Goal: Task Accomplishment & Management: Use online tool/utility

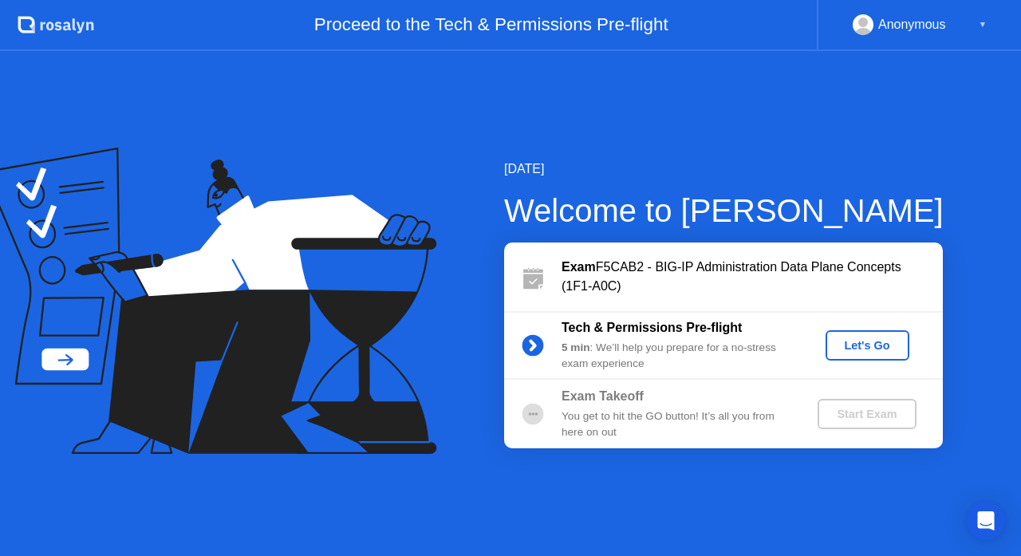
click at [876, 344] on div "Let's Go" at bounding box center [867, 345] width 71 height 13
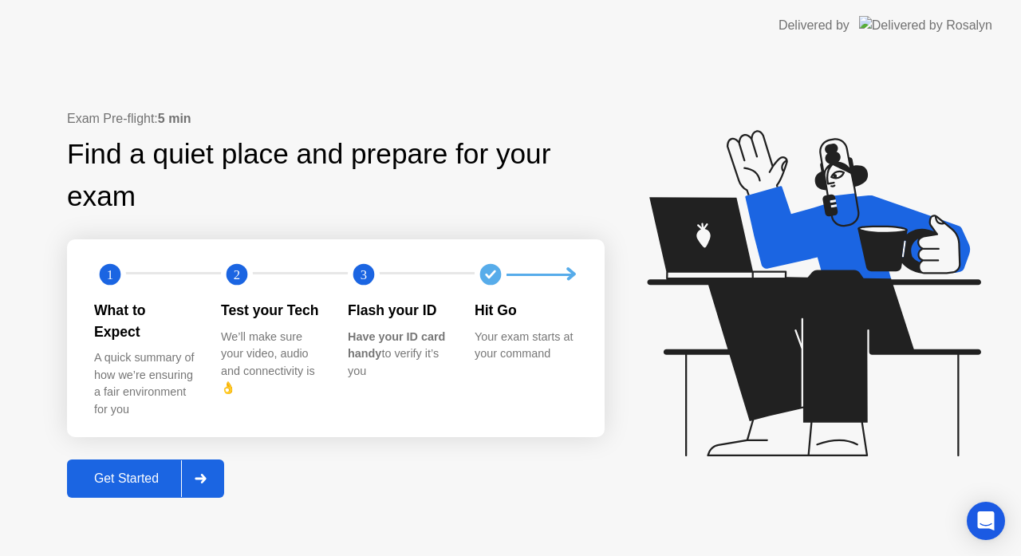
click at [128, 482] on button "Get Started" at bounding box center [145, 478] width 157 height 38
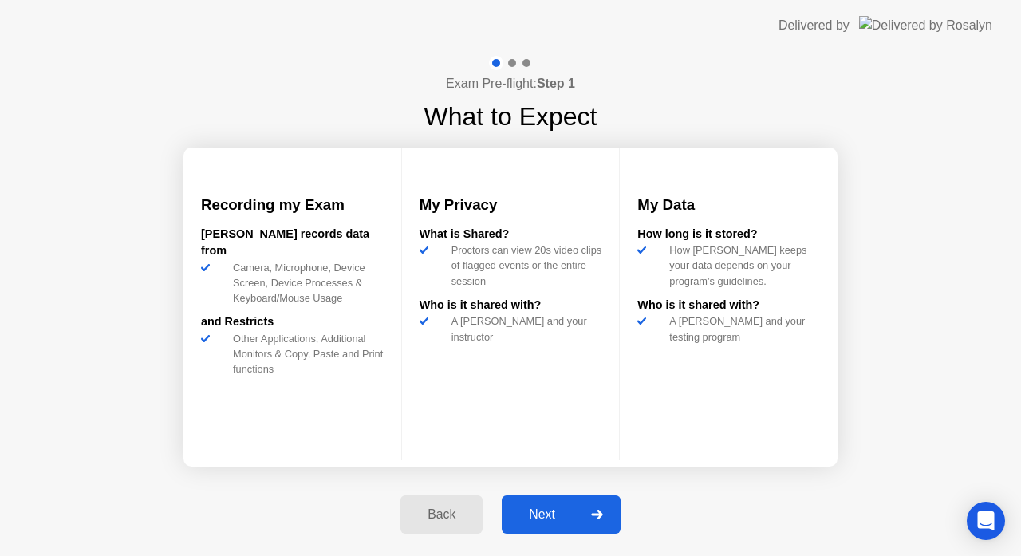
click at [553, 515] on div "Next" at bounding box center [541, 514] width 71 height 14
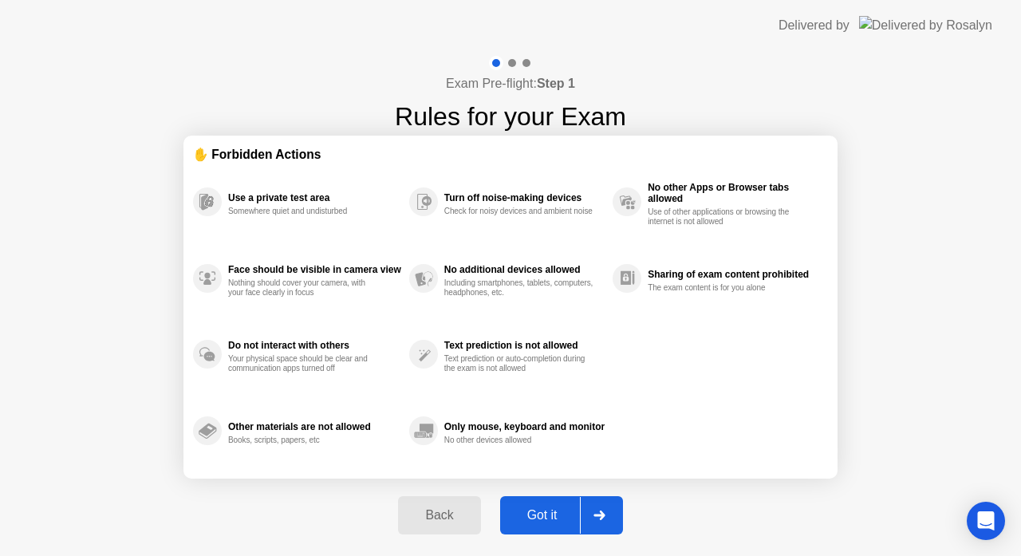
click at [569, 515] on div "Got it" at bounding box center [542, 515] width 75 height 14
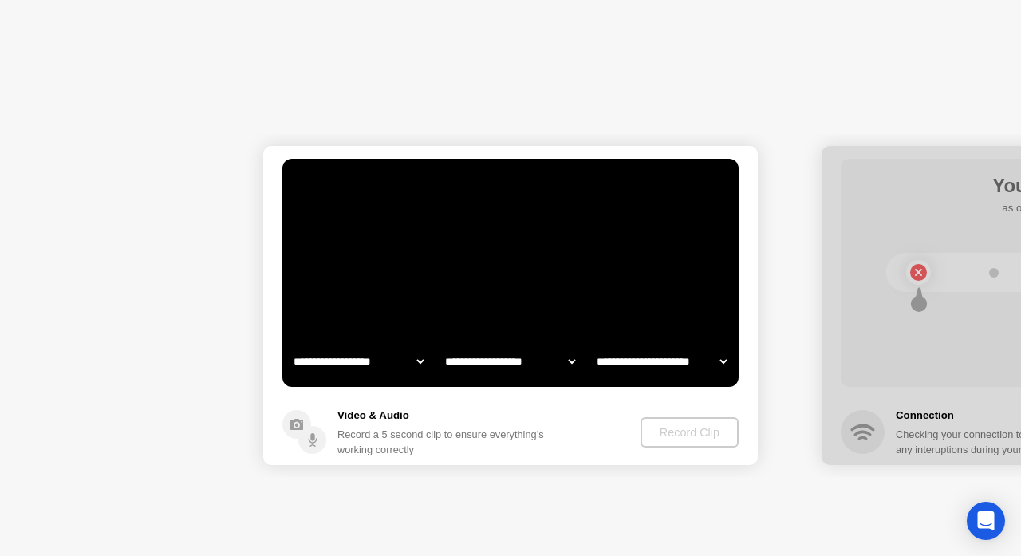
select select "**********"
select select "*******"
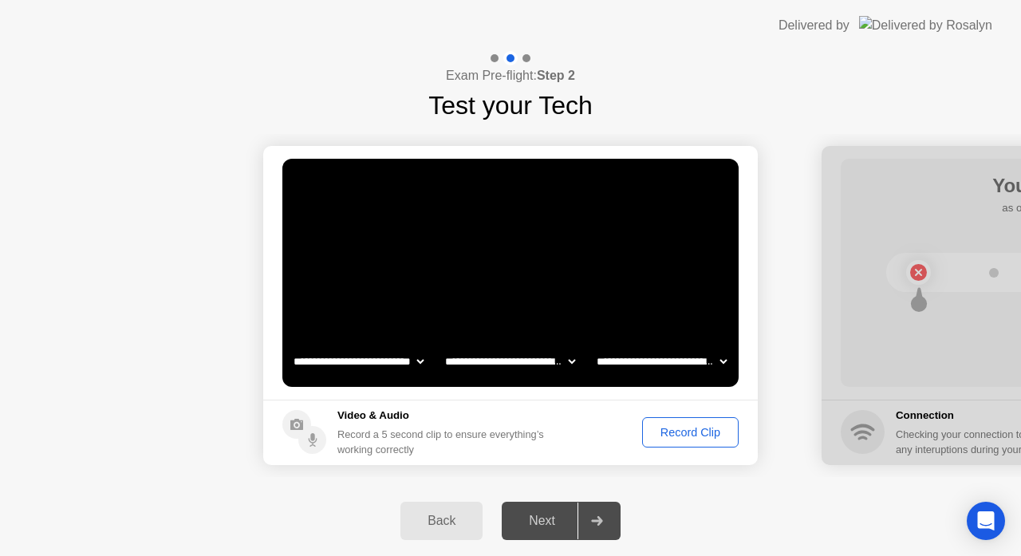
click at [719, 356] on select "**********" at bounding box center [661, 361] width 136 height 32
select select "**********"
click at [593, 345] on select "**********" at bounding box center [661, 361] width 136 height 32
click at [564, 364] on select "**********" at bounding box center [510, 361] width 136 height 32
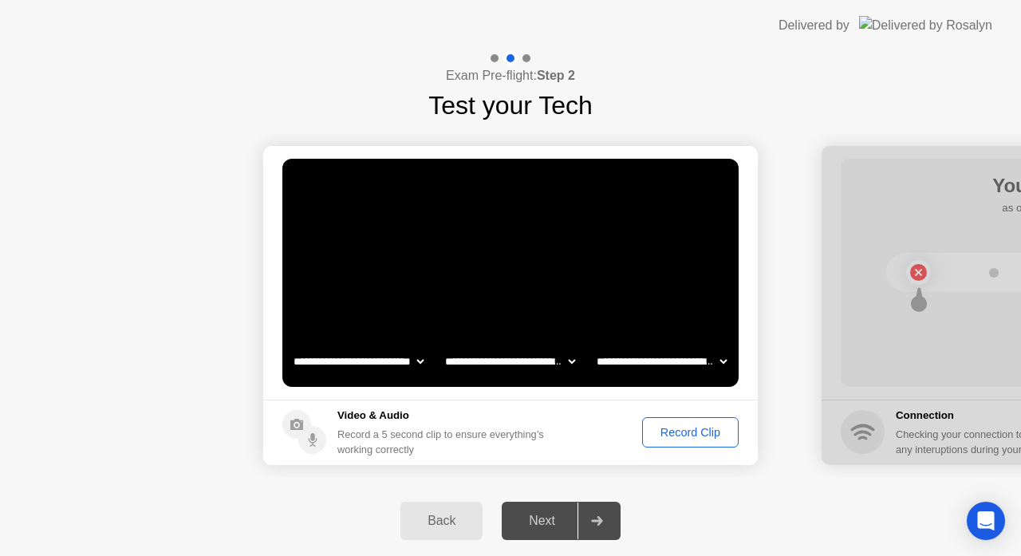
click at [705, 429] on div "Record Clip" at bounding box center [689, 432] width 85 height 13
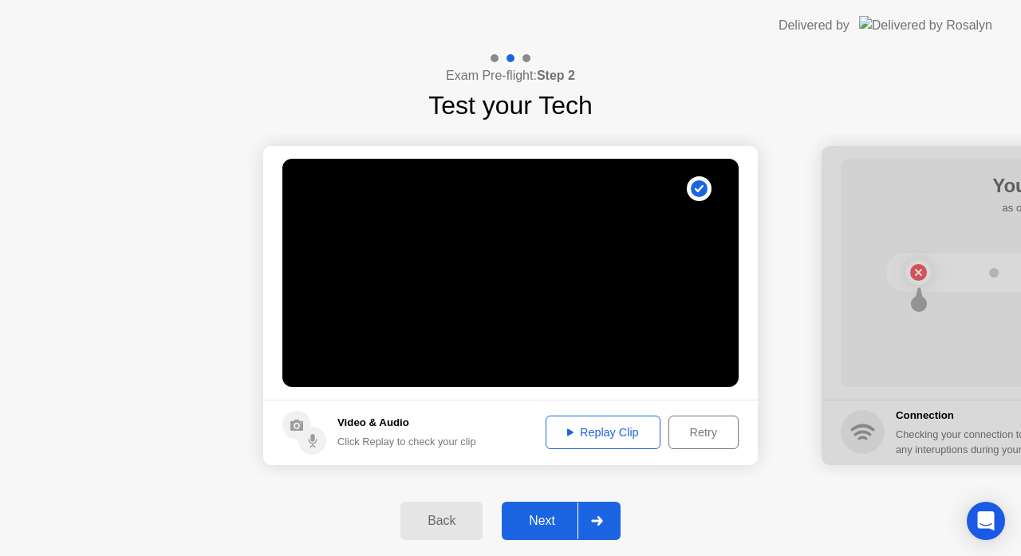
click at [601, 428] on div "Replay Clip" at bounding box center [603, 432] width 104 height 13
click at [549, 521] on div "Next" at bounding box center [541, 520] width 71 height 14
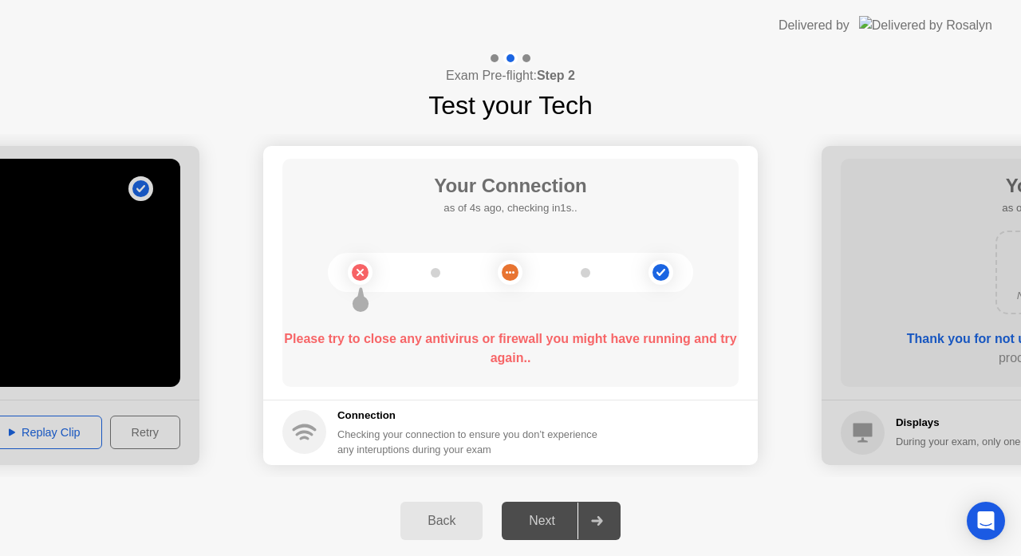
click at [736, 496] on div "Back Next" at bounding box center [510, 521] width 1021 height 70
click at [488, 259] on icon at bounding box center [510, 272] width 65 height 65
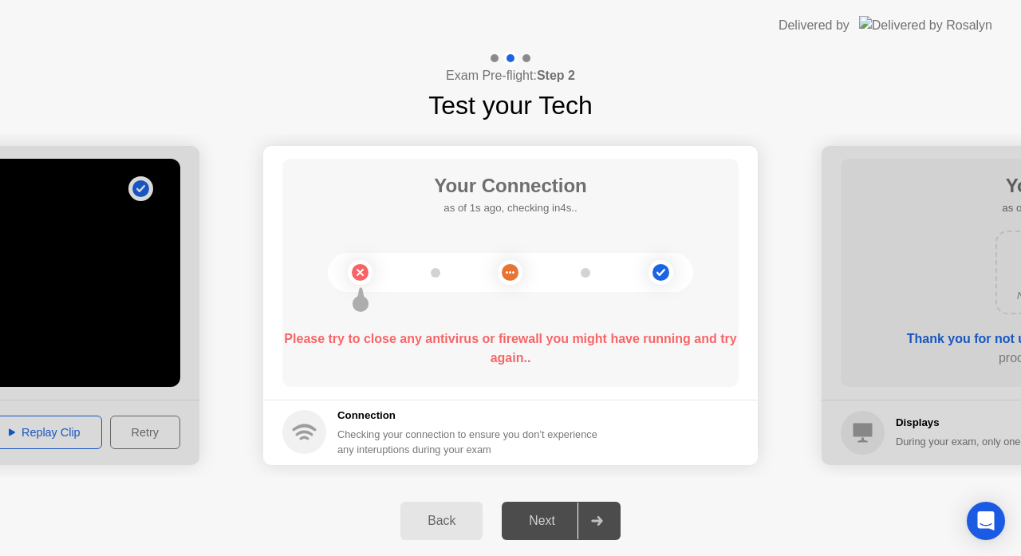
click at [461, 524] on div "Back" at bounding box center [441, 520] width 73 height 14
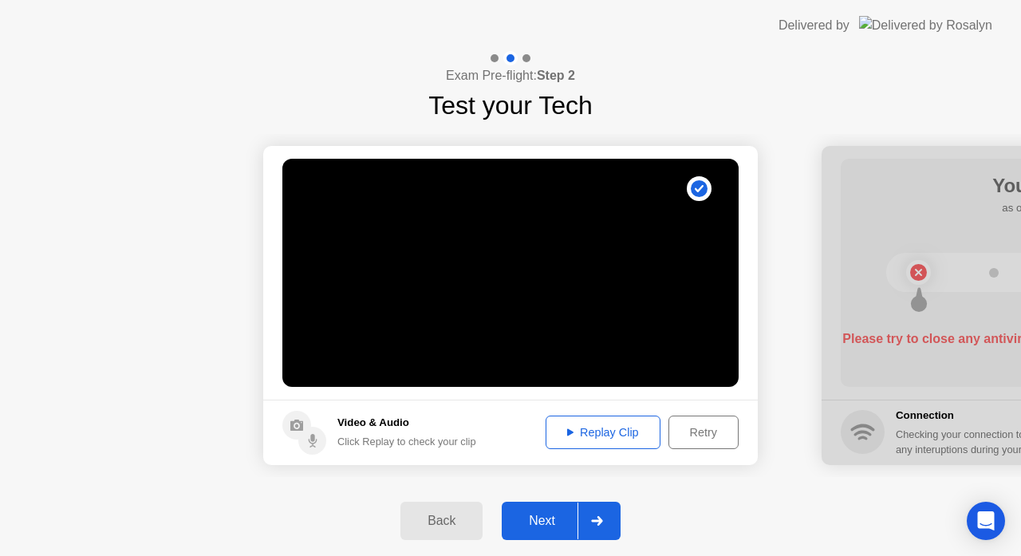
click at [564, 525] on div "Next" at bounding box center [541, 520] width 71 height 14
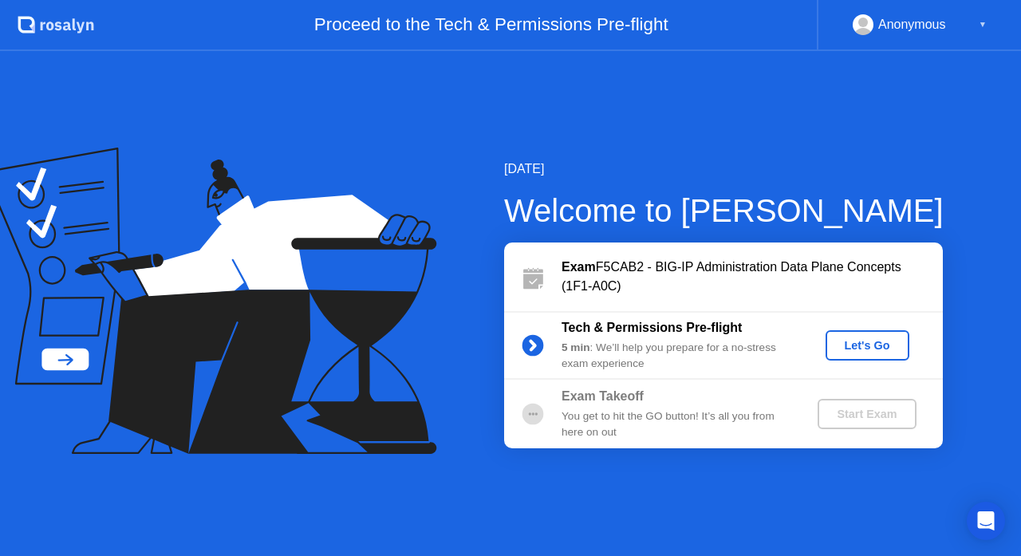
click at [851, 334] on button "Let's Go" at bounding box center [867, 345] width 84 height 30
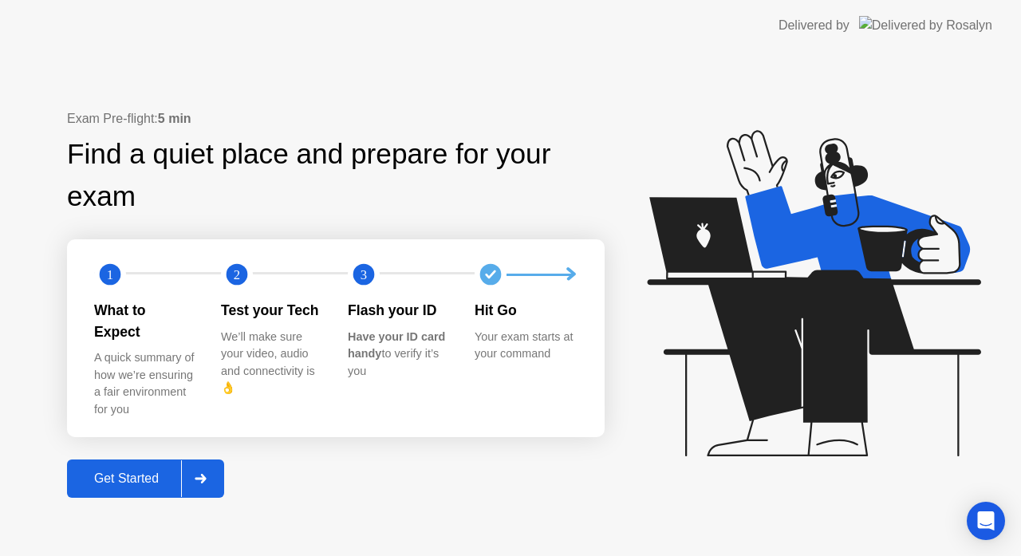
click at [170, 471] on div "Get Started" at bounding box center [126, 478] width 109 height 14
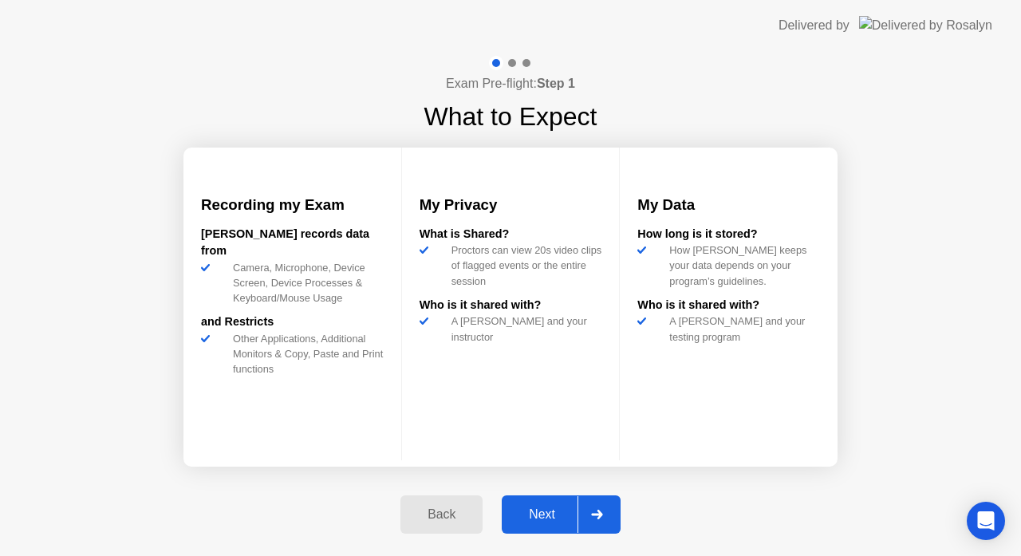
click at [545, 507] on div "Next" at bounding box center [541, 514] width 71 height 14
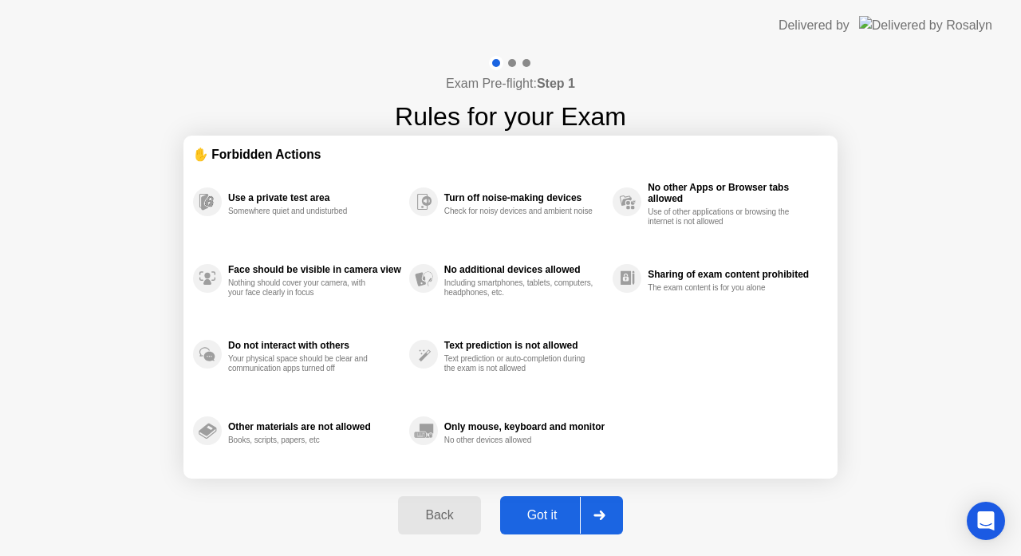
click at [545, 512] on div "Got it" at bounding box center [542, 515] width 75 height 14
select select "**********"
select select "*******"
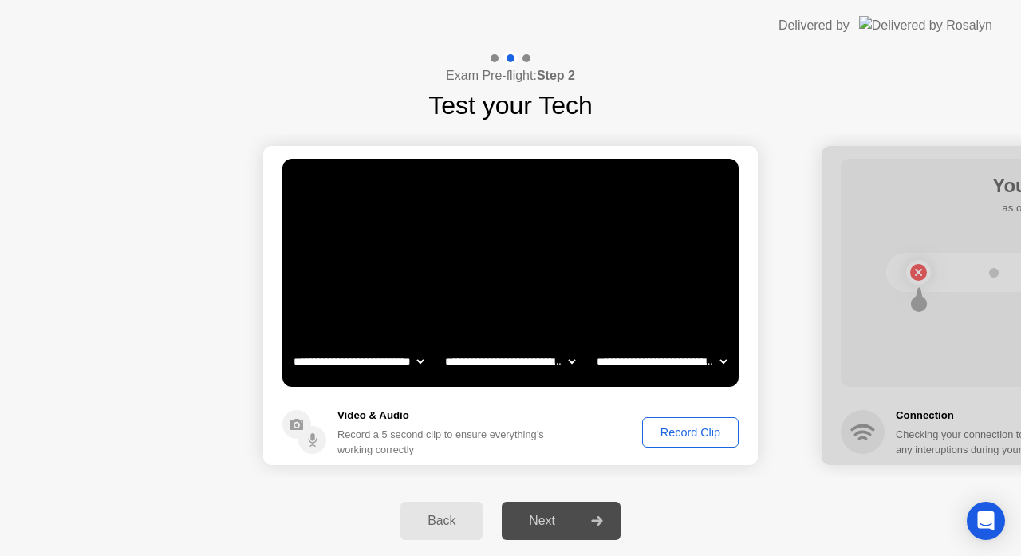
click at [689, 435] on div "Record Clip" at bounding box center [689, 432] width 85 height 13
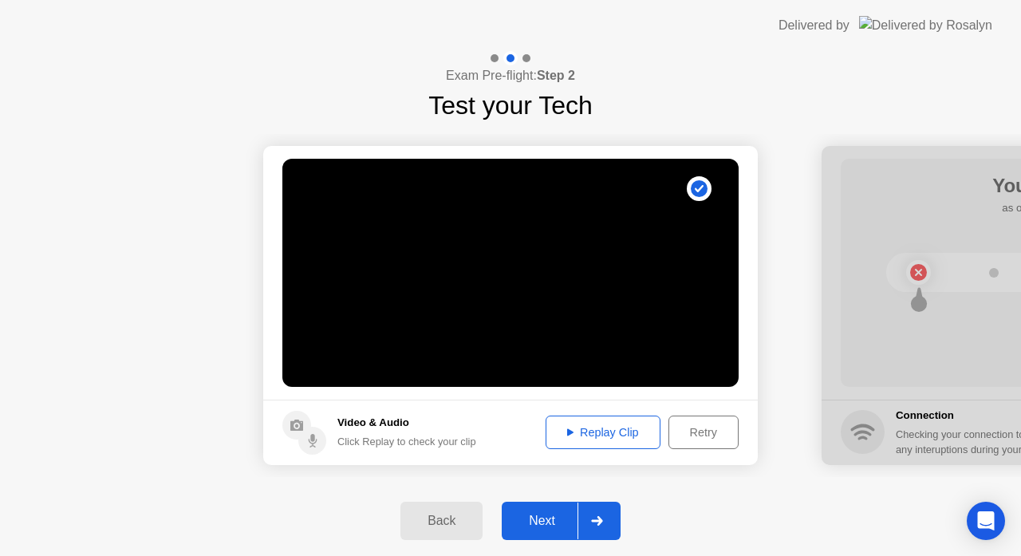
click at [582, 434] on div "Replay Clip" at bounding box center [603, 432] width 104 height 13
click at [551, 520] on div "Next" at bounding box center [541, 520] width 71 height 14
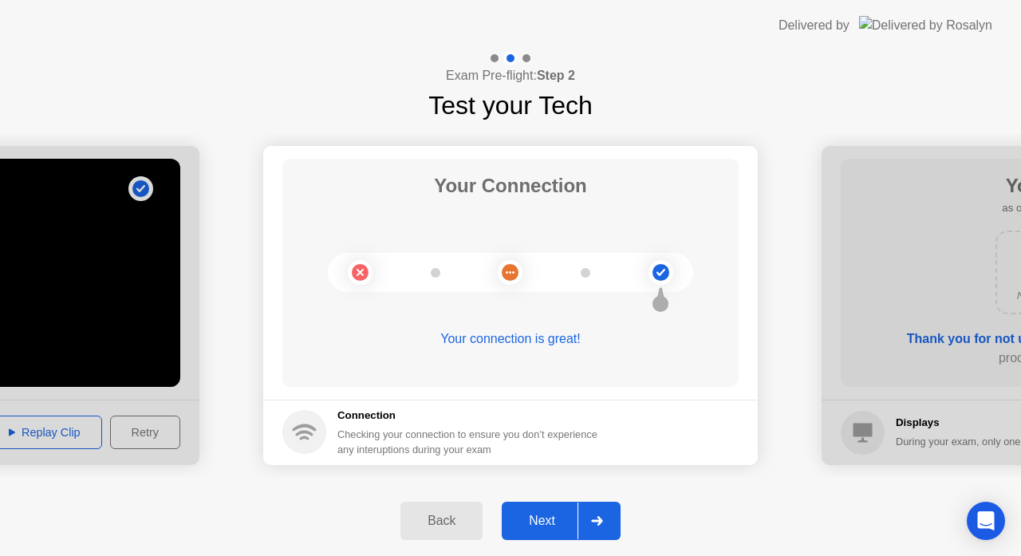
click at [552, 527] on div "Next" at bounding box center [541, 520] width 71 height 14
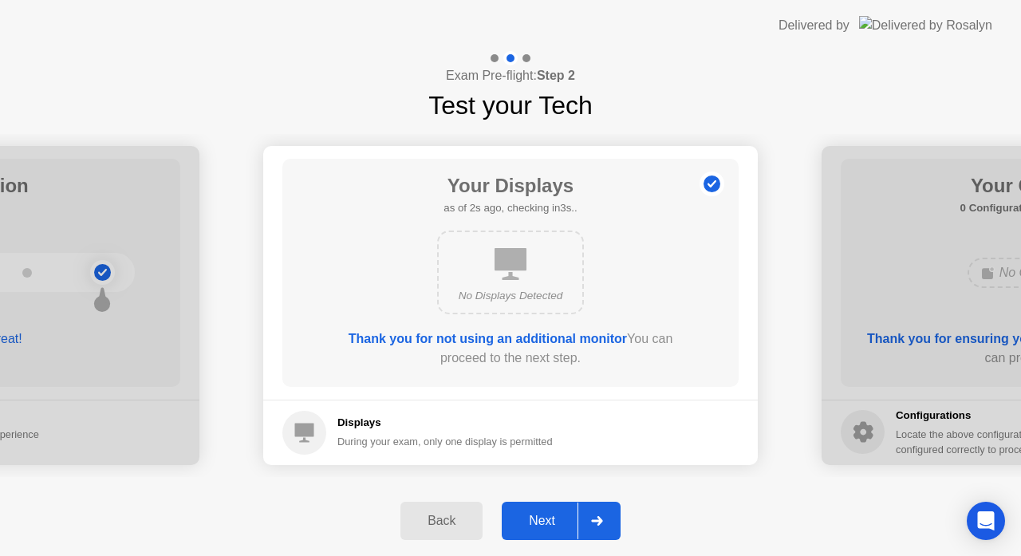
click at [561, 513] on div "Next" at bounding box center [541, 520] width 71 height 14
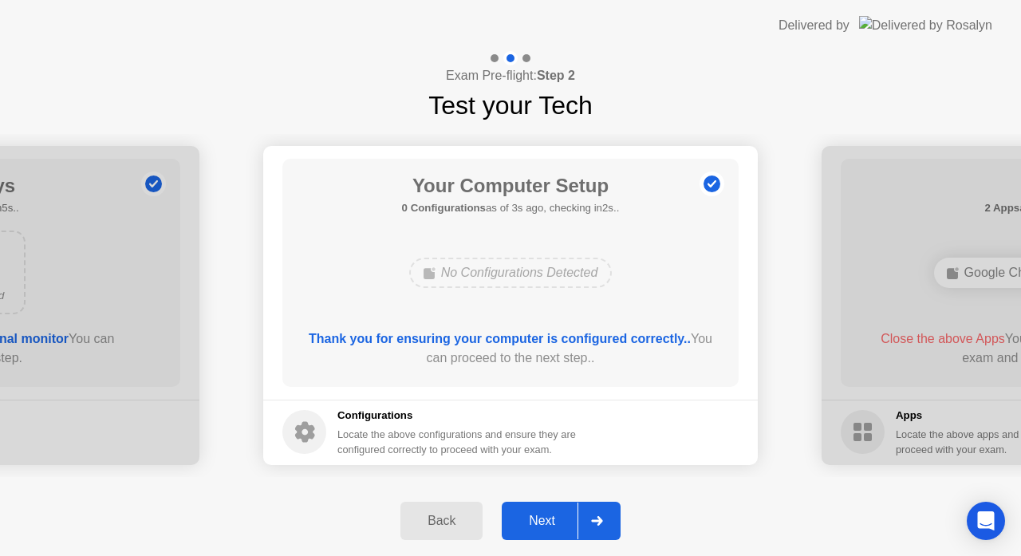
click at [542, 517] on div "Next" at bounding box center [541, 520] width 71 height 14
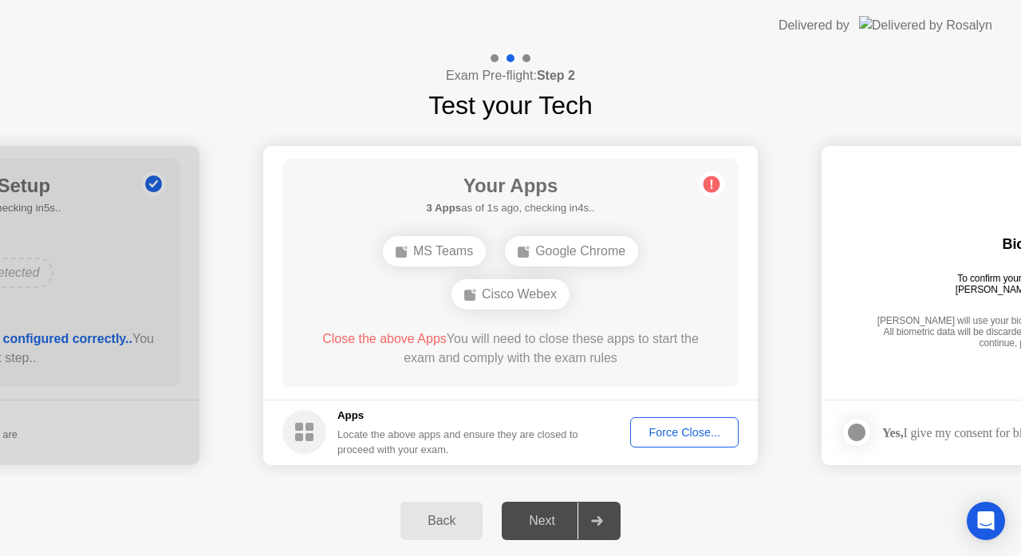
click at [686, 428] on div "Force Close..." at bounding box center [683, 432] width 97 height 13
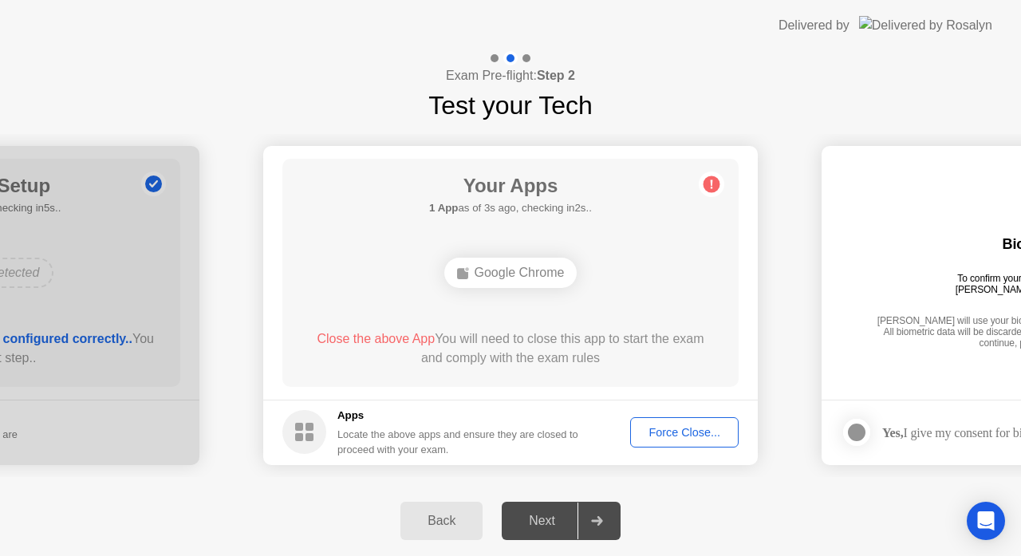
click at [693, 435] on div "Force Close..." at bounding box center [683, 432] width 97 height 13
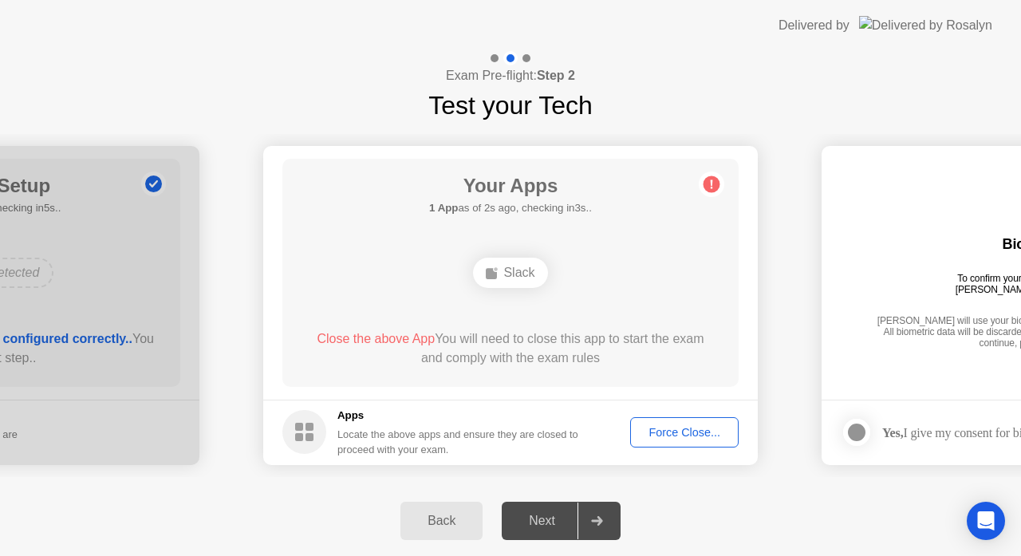
click at [677, 427] on div "Force Close..." at bounding box center [683, 432] width 97 height 13
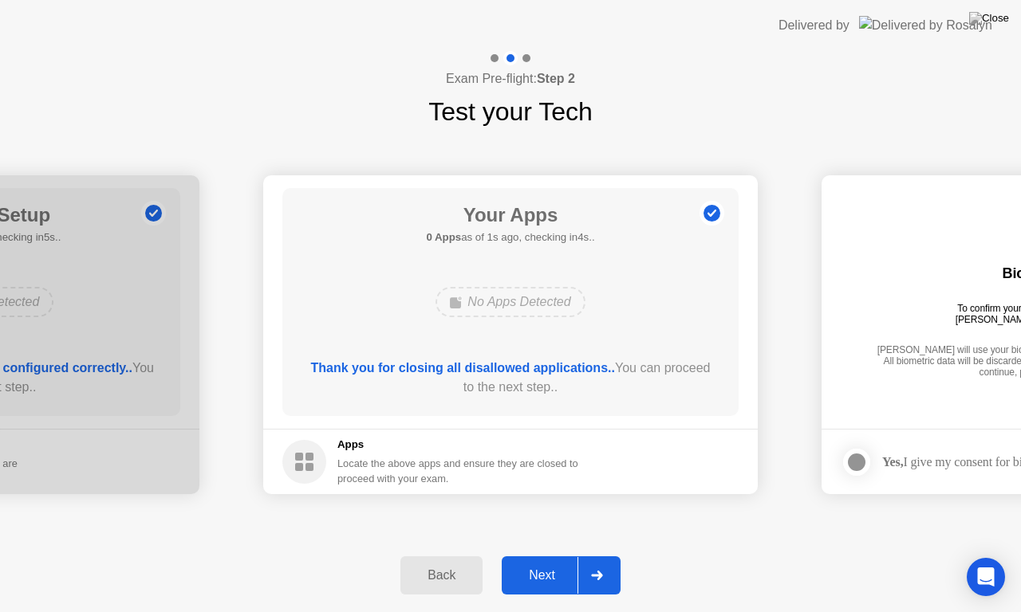
click at [557, 555] on div "Next" at bounding box center [541, 575] width 71 height 14
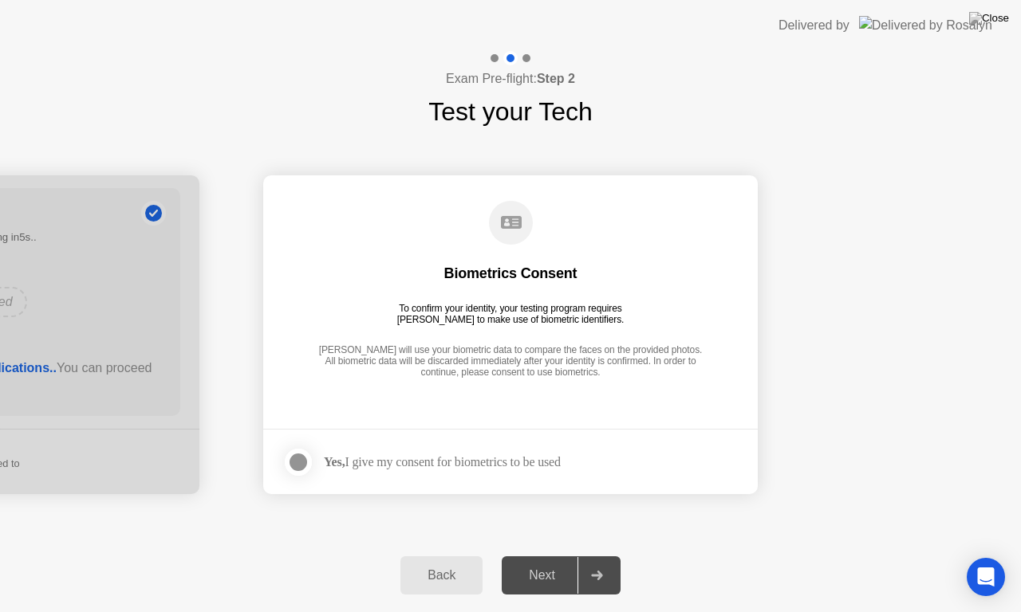
click at [306, 462] on div at bounding box center [298, 462] width 19 height 19
click at [560, 555] on button "Next" at bounding box center [560, 576] width 119 height 38
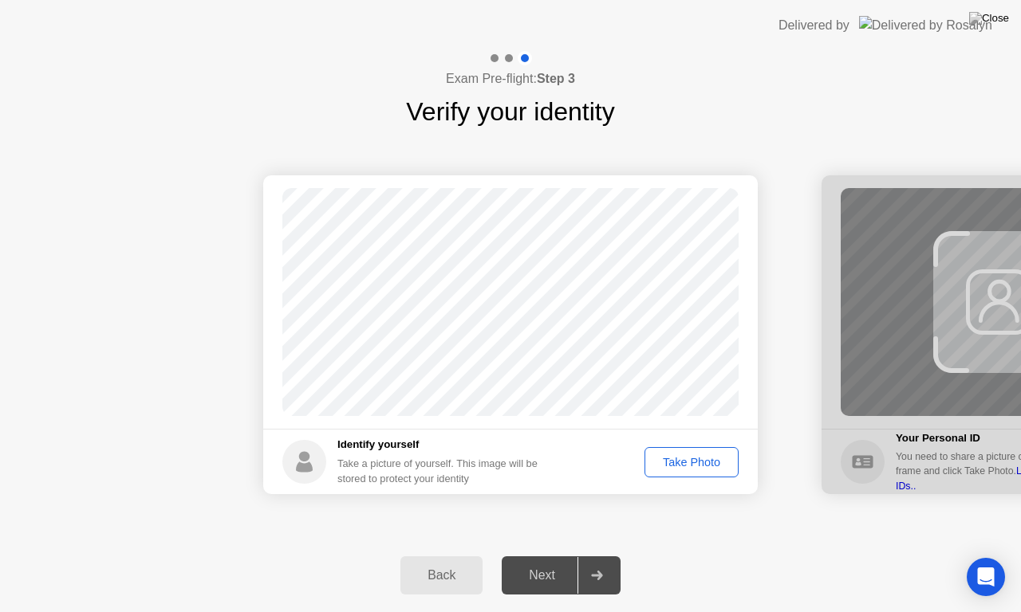
click at [683, 466] on div "Take Photo" at bounding box center [691, 462] width 83 height 13
click at [555, 555] on div "Next" at bounding box center [541, 575] width 71 height 14
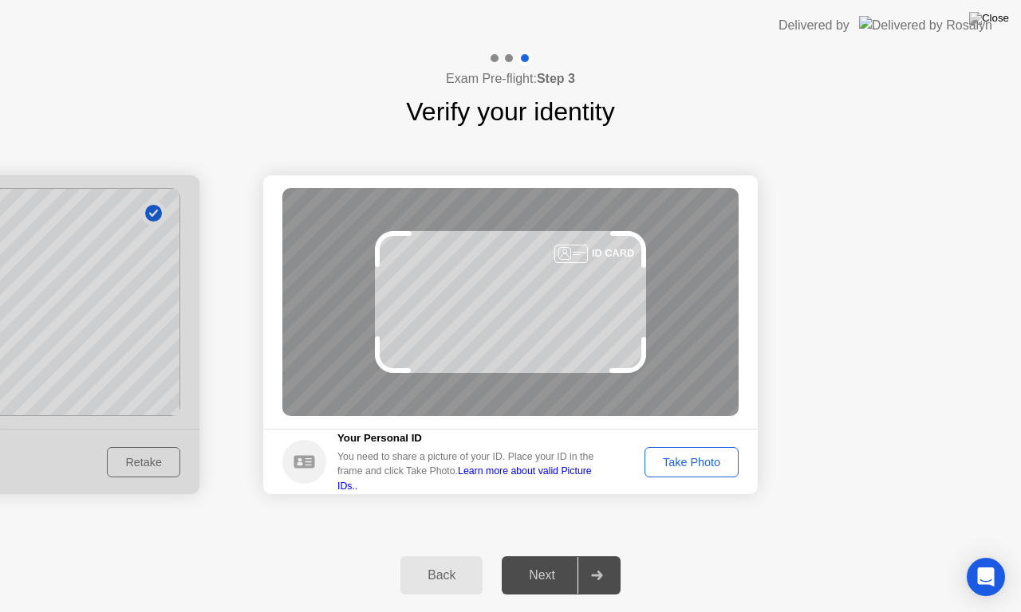
click at [682, 452] on button "Take Photo" at bounding box center [691, 462] width 94 height 30
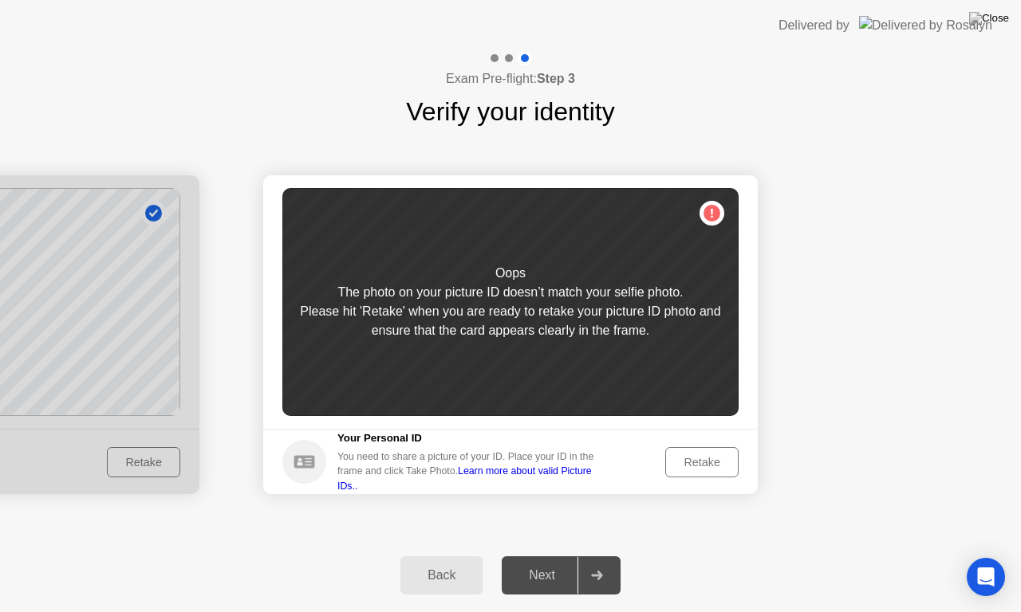
click at [726, 456] on div "Retake" at bounding box center [702, 462] width 62 height 13
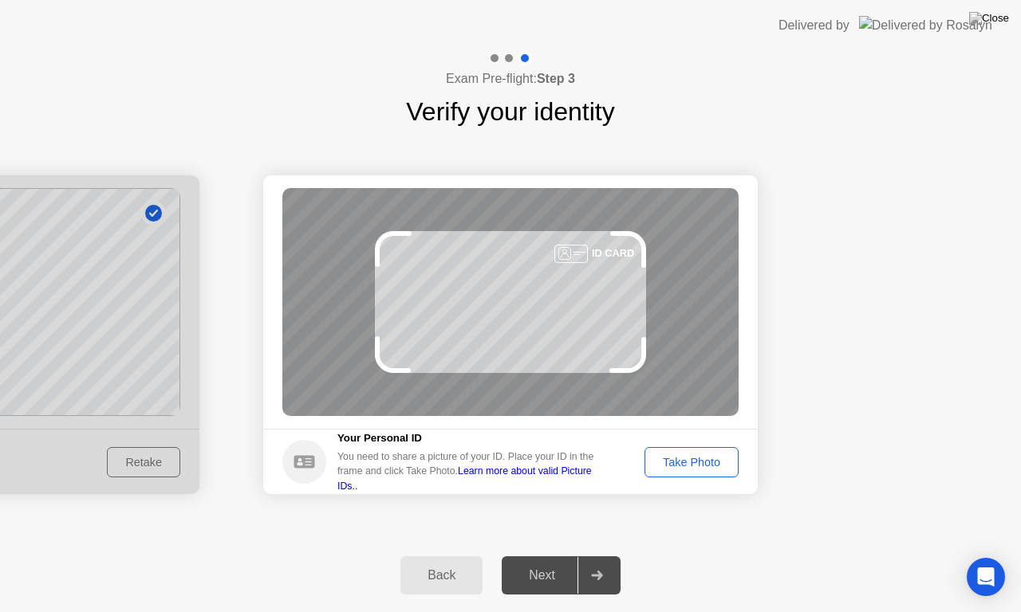
click at [710, 473] on button "Take Photo" at bounding box center [691, 462] width 94 height 30
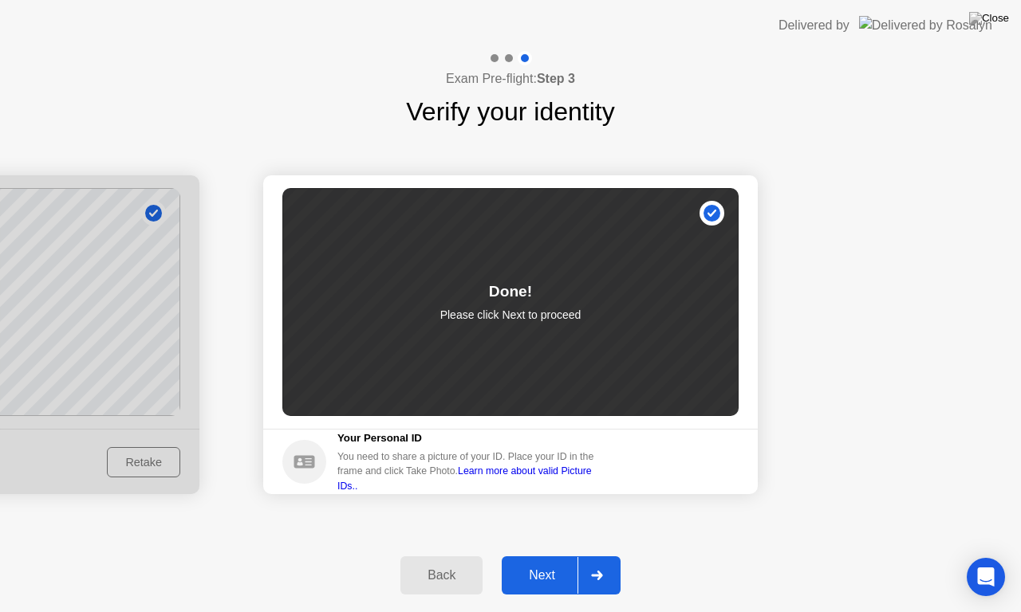
click at [543, 555] on div "Next" at bounding box center [541, 575] width 71 height 14
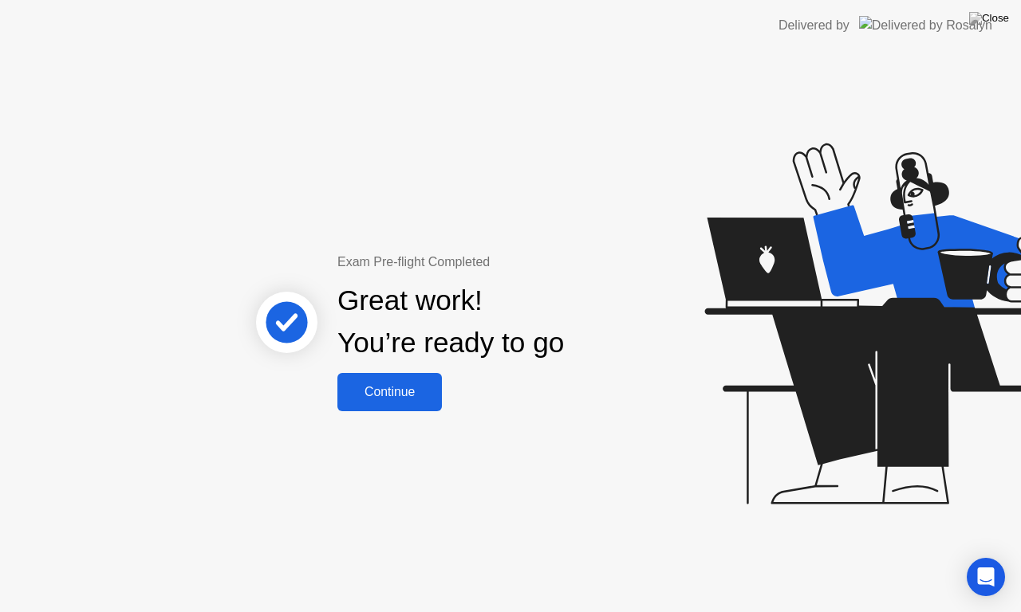
click at [387, 385] on div "Continue" at bounding box center [389, 392] width 95 height 14
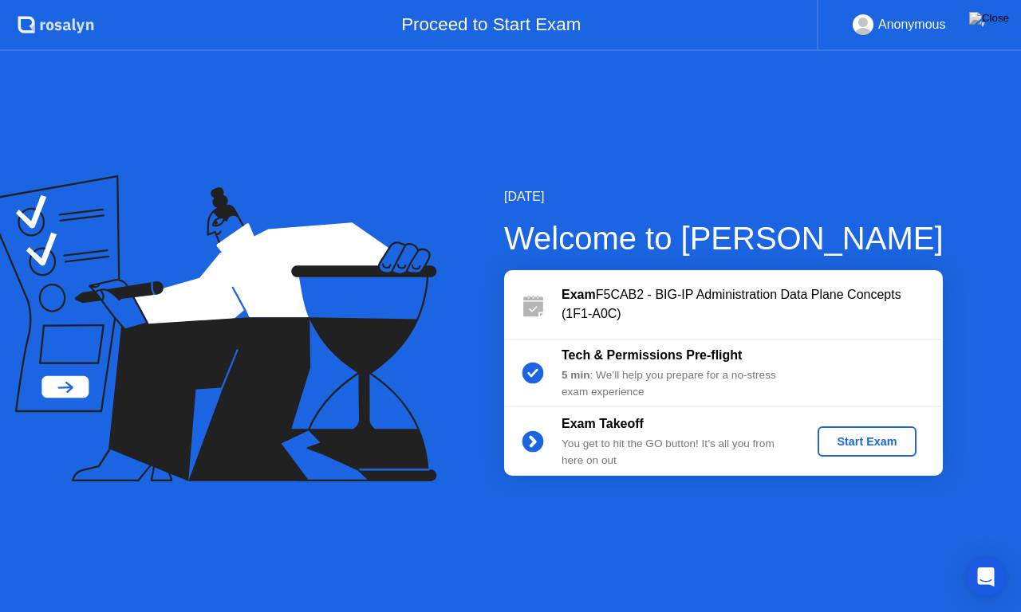
click at [875, 448] on div "Start Exam" at bounding box center [866, 441] width 85 height 13
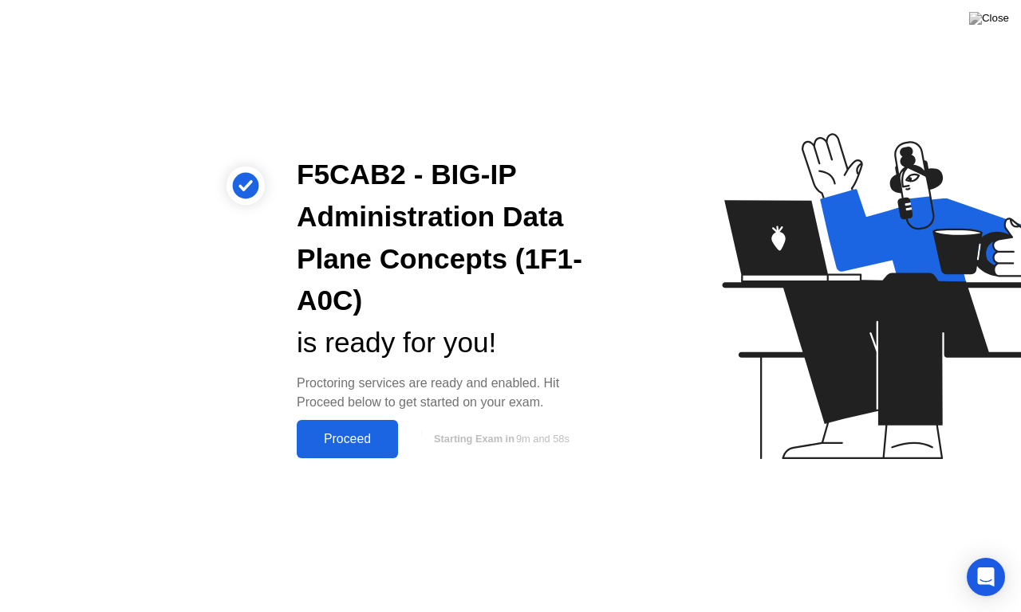
click at [356, 446] on div "Proceed" at bounding box center [347, 439] width 92 height 14
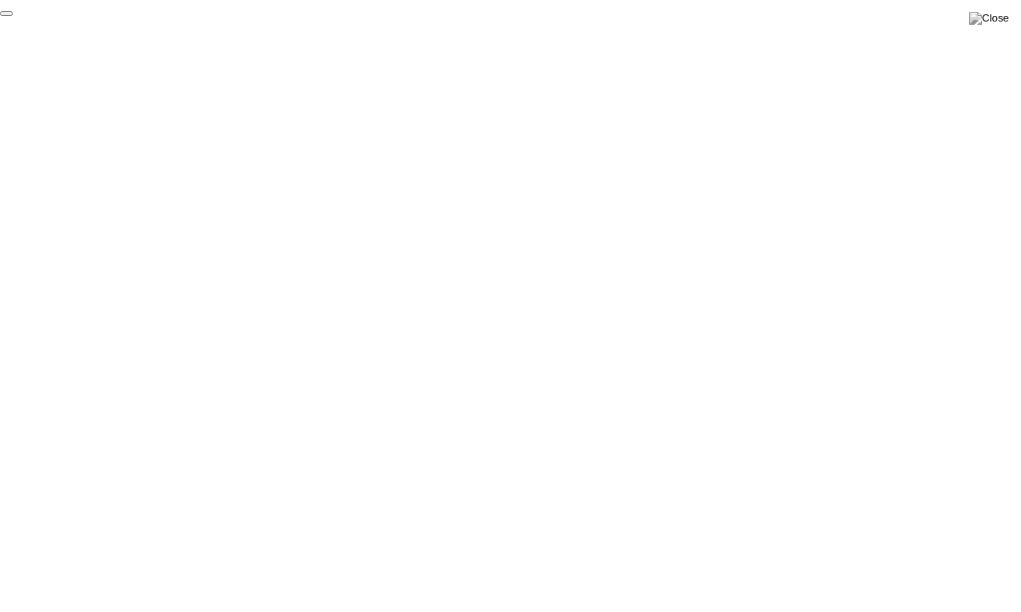
click div "End Proctoring Session"
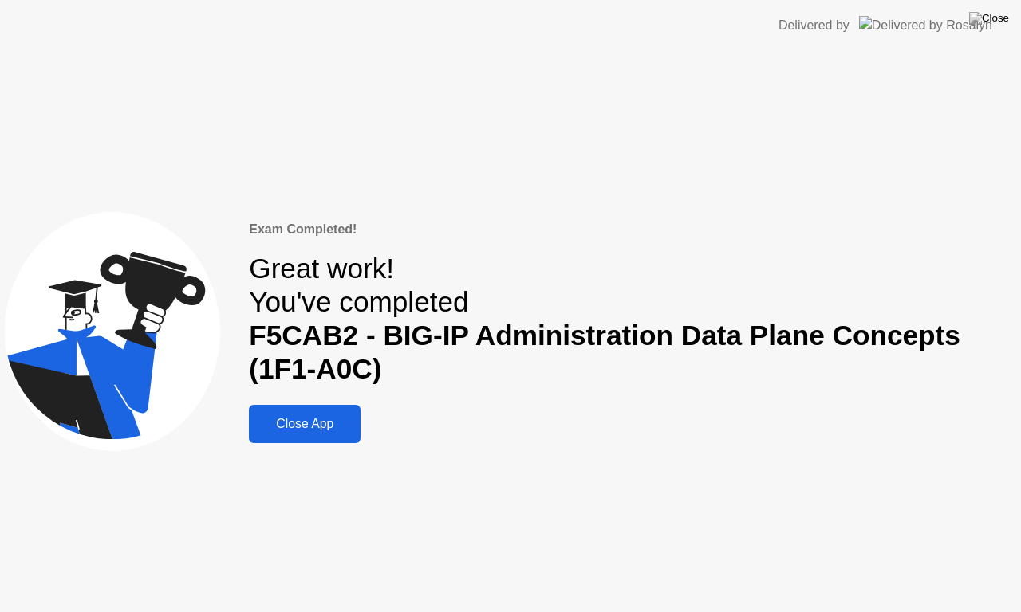
click at [327, 419] on div "Close App" at bounding box center [305, 424] width 102 height 14
